Goal: Find specific page/section: Find specific page/section

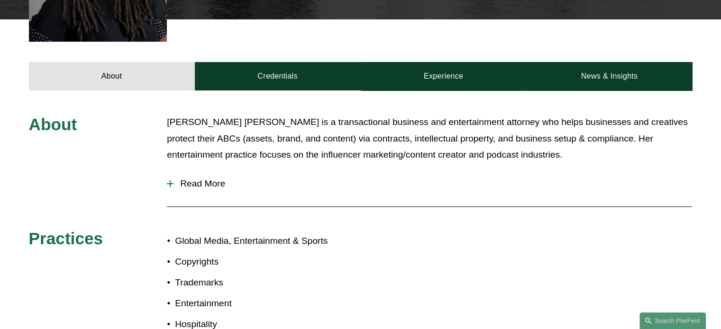
scroll to position [249, 0]
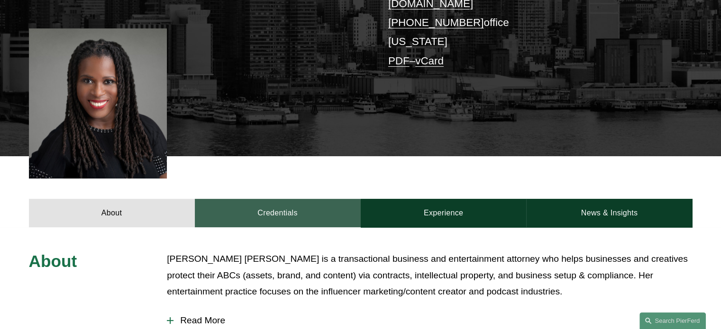
click at [290, 199] on link "Credentials" at bounding box center [278, 213] width 166 height 28
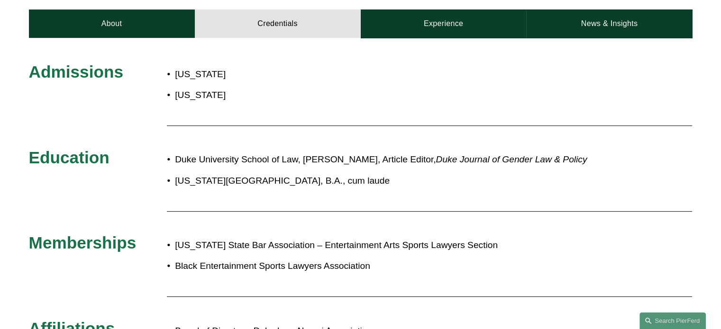
scroll to position [367, 0]
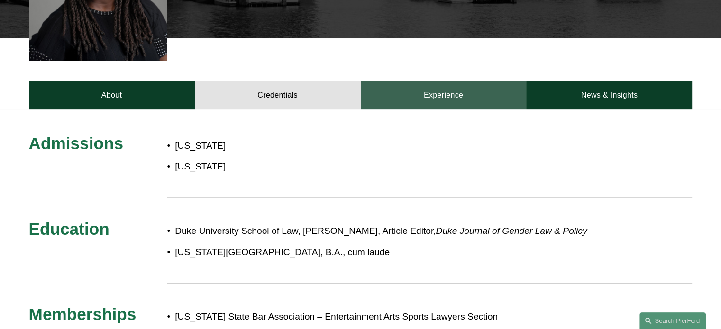
click at [392, 81] on link "Experience" at bounding box center [444, 95] width 166 height 28
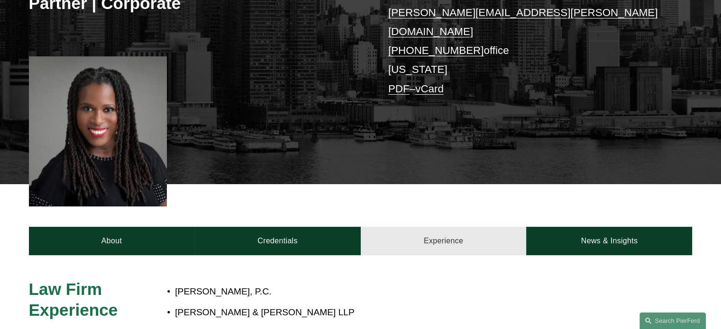
scroll to position [221, 0]
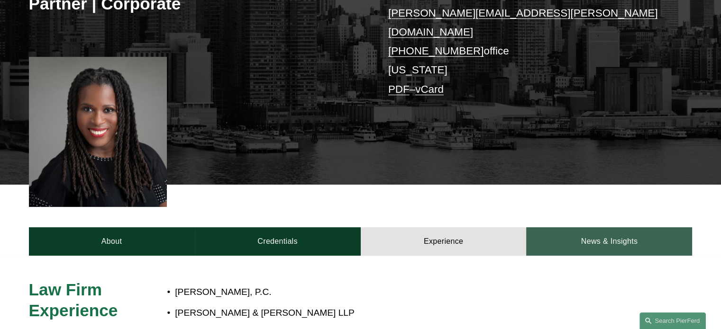
drag, startPoint x: 392, startPoint y: 65, endPoint x: 546, endPoint y: 198, distance: 203.3
click at [546, 198] on article "[PERSON_NAME] [PERSON_NAME] Partner | Corporate [PERSON_NAME][EMAIL_ADDRESS][PE…" at bounding box center [360, 105] width 721 height 652
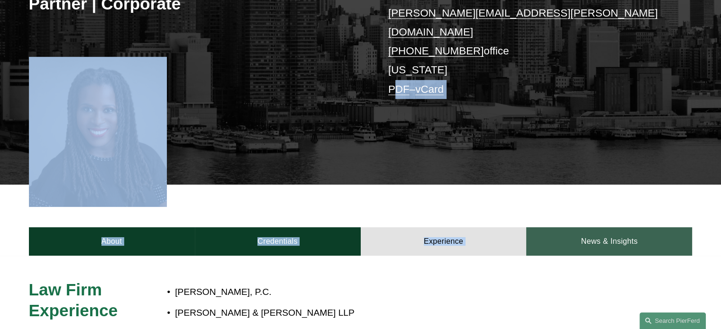
click at [573, 227] on link "News & Insights" at bounding box center [609, 241] width 166 height 28
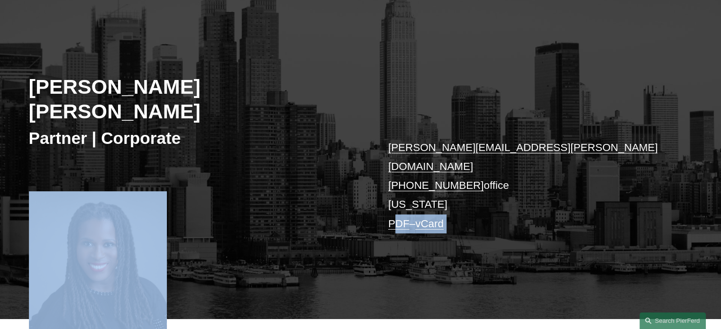
scroll to position [81, 0]
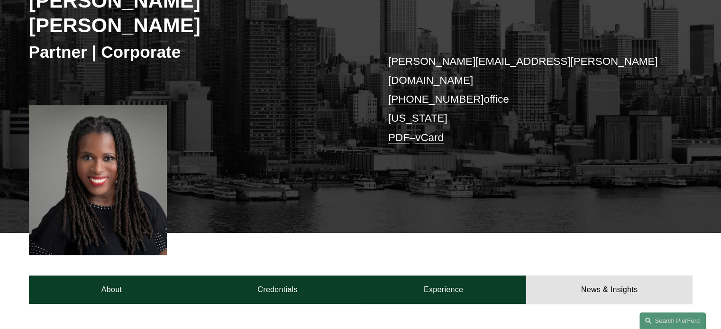
scroll to position [174, 0]
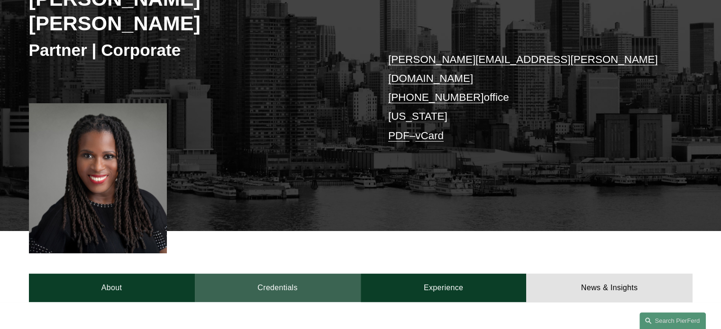
click at [268, 274] on link "Credentials" at bounding box center [278, 288] width 166 height 28
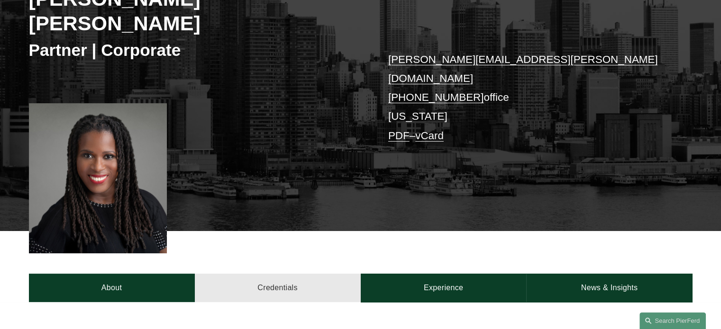
scroll to position [263, 0]
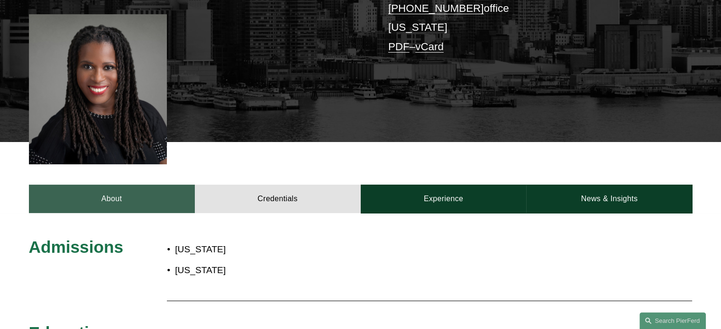
click at [156, 185] on link "About" at bounding box center [112, 199] width 166 height 28
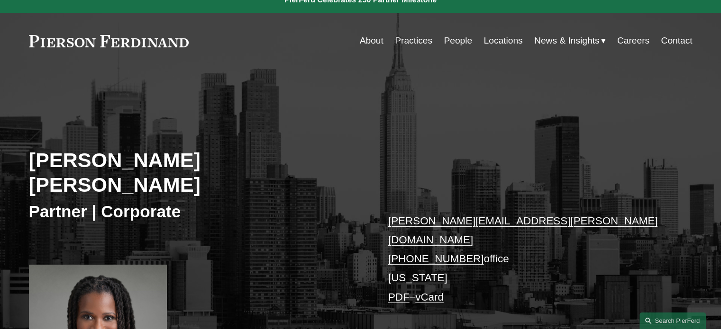
scroll to position [0, 0]
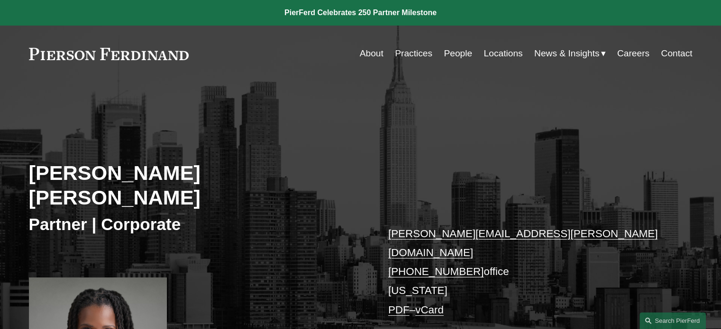
click at [464, 54] on link "People" at bounding box center [457, 54] width 28 height 18
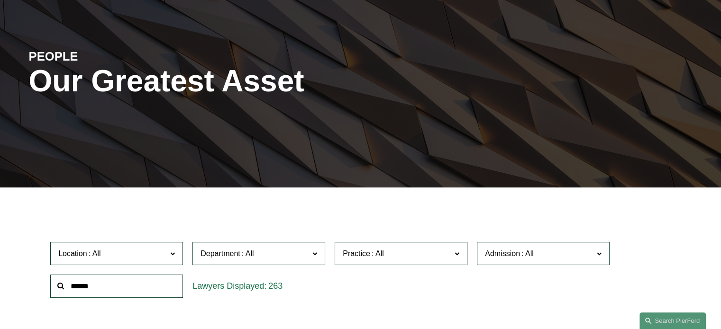
scroll to position [85, 0]
click at [125, 284] on input "text" at bounding box center [116, 285] width 133 height 23
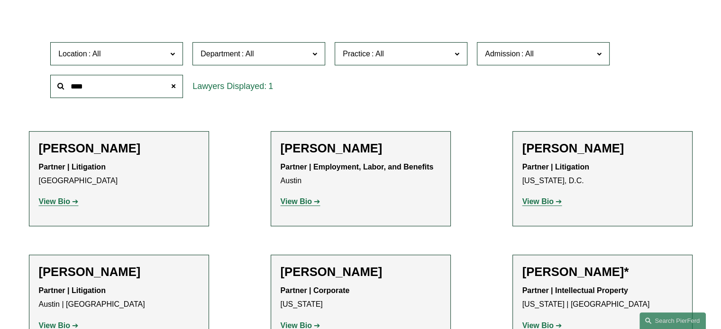
scroll to position [284, 0]
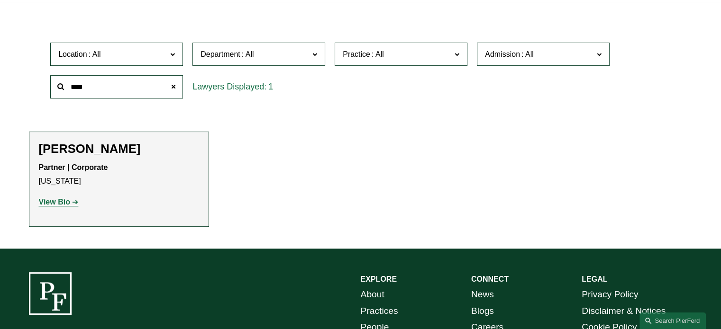
type input "****"
click at [96, 190] on div "Partner | Corporate New York View Bio Location: New York; Department: Corporate…" at bounding box center [119, 185] width 160 height 48
click at [68, 206] on strong "View Bio" at bounding box center [54, 202] width 31 height 8
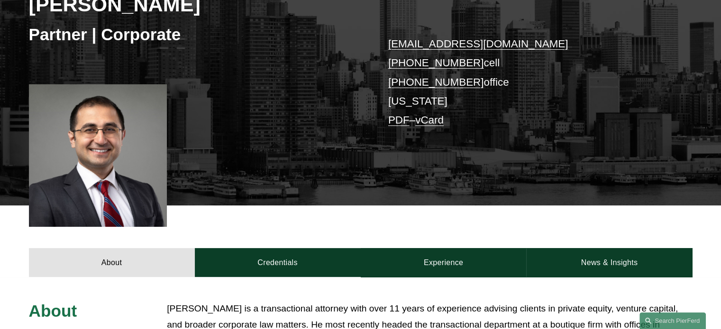
scroll to position [174, 0]
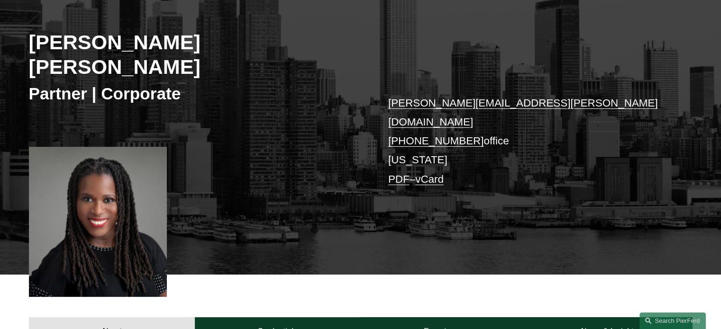
scroll to position [125, 0]
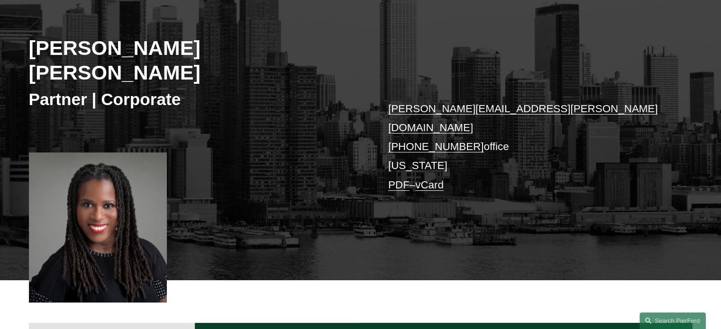
click at [427, 179] on link "vCard" at bounding box center [429, 185] width 28 height 12
click at [394, 179] on link "PDF" at bounding box center [398, 185] width 21 height 12
